Goal: Task Accomplishment & Management: Manage account settings

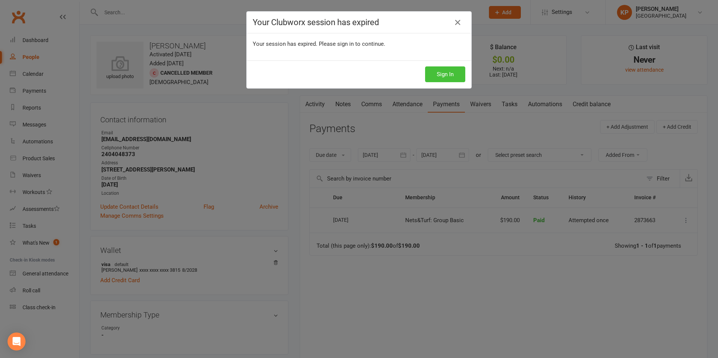
click at [442, 75] on button "Sign In" at bounding box center [445, 74] width 40 height 16
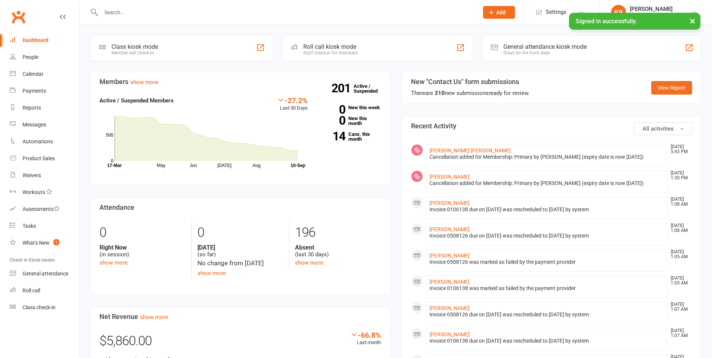
click at [172, 11] on input "text" at bounding box center [286, 12] width 375 height 11
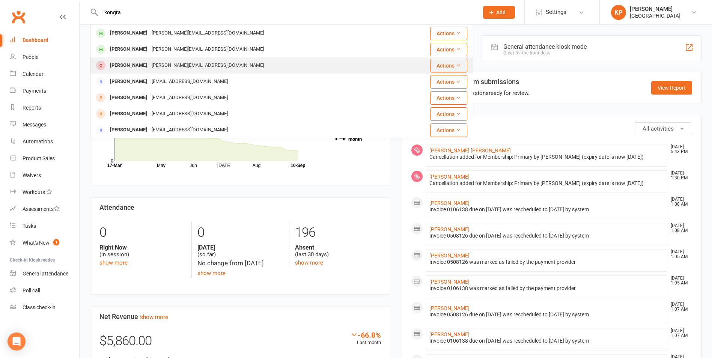
type input "kongra"
click at [149, 63] on div "Kumar Naidu Kongara" at bounding box center [129, 65] width 42 height 11
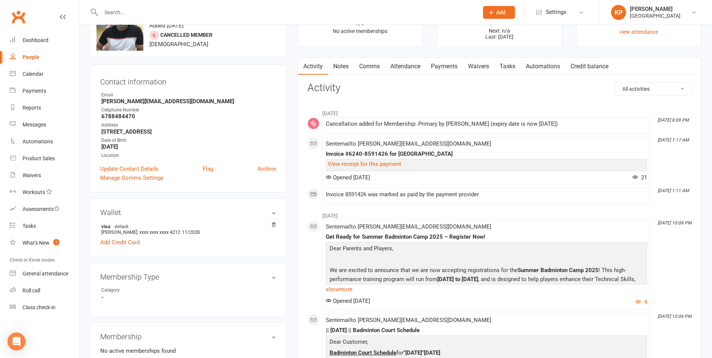
scroll to position [38, 0]
click at [131, 232] on li "visa default Swapna Manduva xxxx xxxx xxxx 4212 11/2028" at bounding box center [188, 230] width 176 height 14
click at [262, 115] on strong "6788484470" at bounding box center [188, 116] width 175 height 7
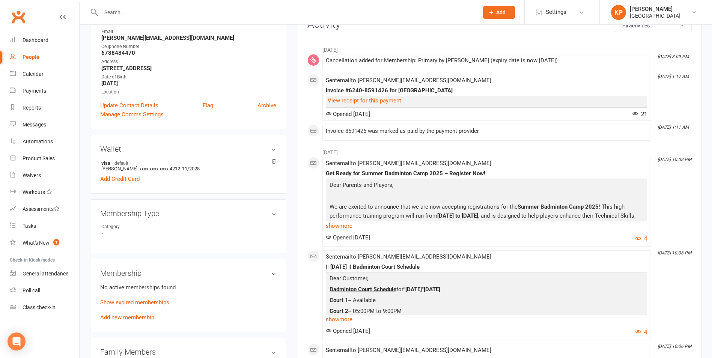
scroll to position [0, 0]
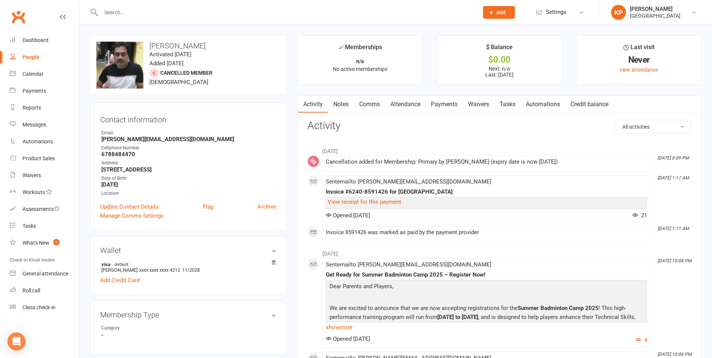
click at [443, 104] on link "Payments" at bounding box center [444, 104] width 37 height 17
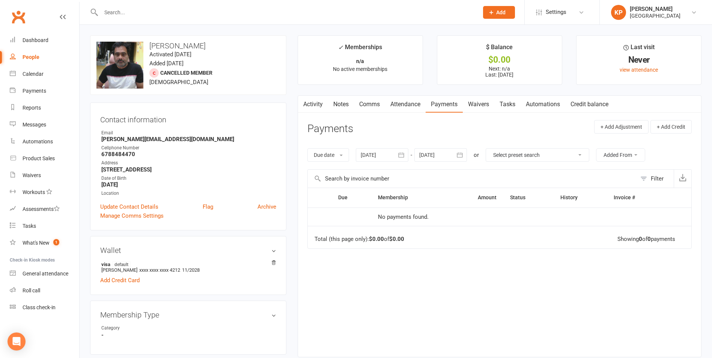
click at [407, 151] on button "button" at bounding box center [402, 155] width 14 height 14
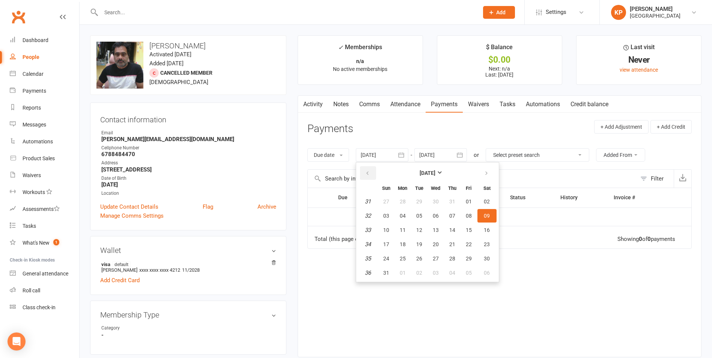
click at [368, 172] on icon "button" at bounding box center [367, 173] width 5 height 6
click at [392, 201] on button "01" at bounding box center [386, 202] width 16 height 14
type input "01 Jun 2025"
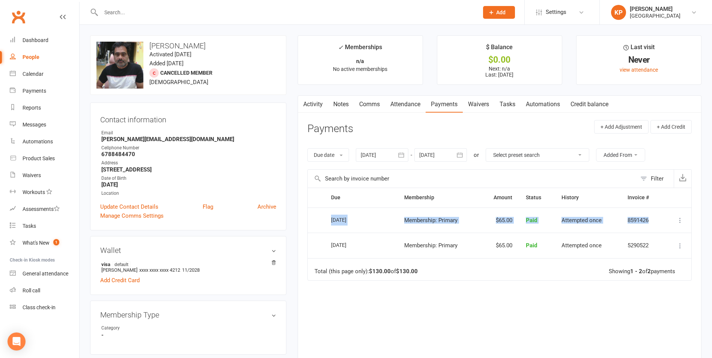
drag, startPoint x: 330, startPoint y: 220, endPoint x: 656, endPoint y: 217, distance: 325.9
click at [656, 217] on tr "Select this 01 Jul 2025 Kumar Naidu Kongara Membership: Primary $65.00 Paid Att…" at bounding box center [500, 221] width 384 height 26
click at [540, 308] on div "Due Contact Membership Amount Status History Invoice # Select this 01 Jul 2025 …" at bounding box center [500, 283] width 384 height 190
drag, startPoint x: 654, startPoint y: 219, endPoint x: 345, endPoint y: 220, distance: 309.0
click at [345, 220] on tr "Select this 01 Jul 2025 Kumar Naidu Kongara Membership: Primary $65.00 Paid Att…" at bounding box center [500, 221] width 384 height 26
